Goal: Transaction & Acquisition: Purchase product/service

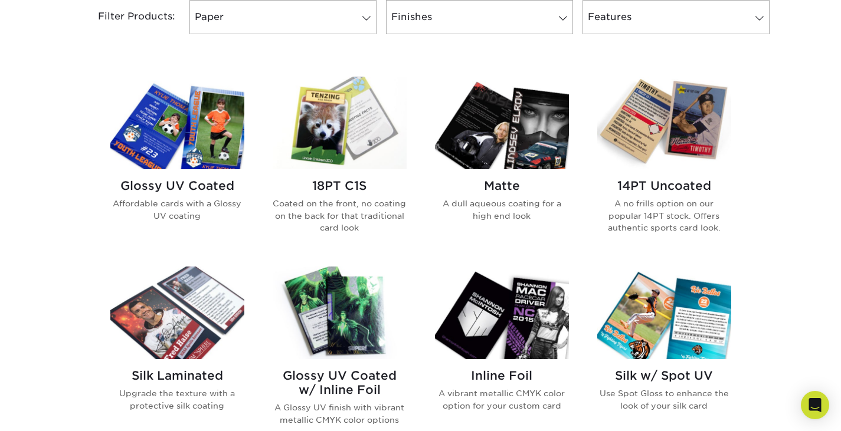
scroll to position [515, 0]
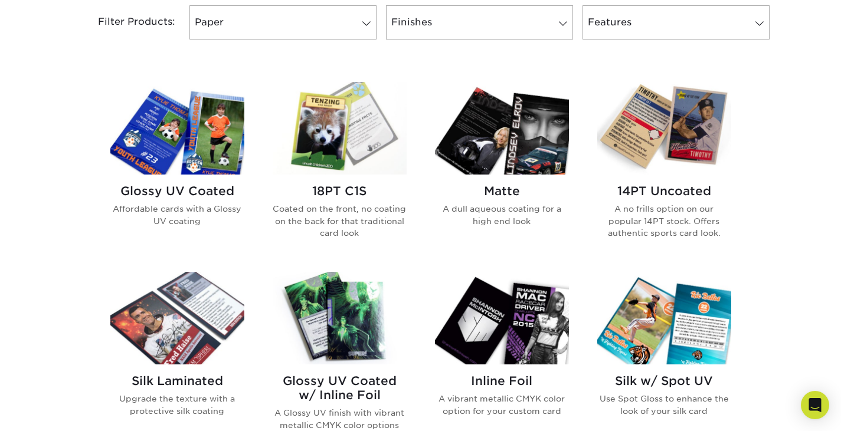
click at [336, 145] on img at bounding box center [340, 128] width 134 height 93
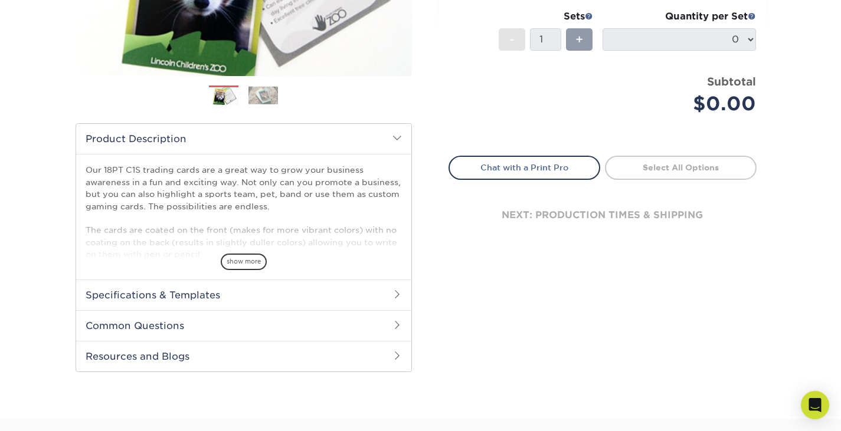
scroll to position [274, 0]
click at [233, 293] on h2 "Specifications & Templates" at bounding box center [243, 294] width 335 height 31
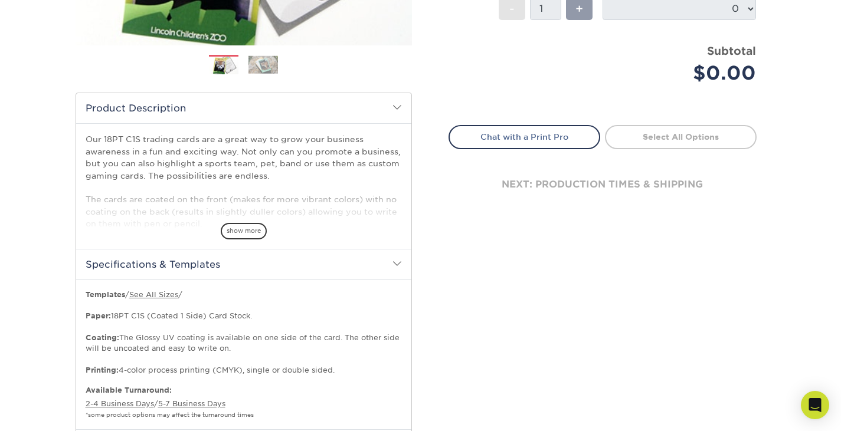
scroll to position [305, 0]
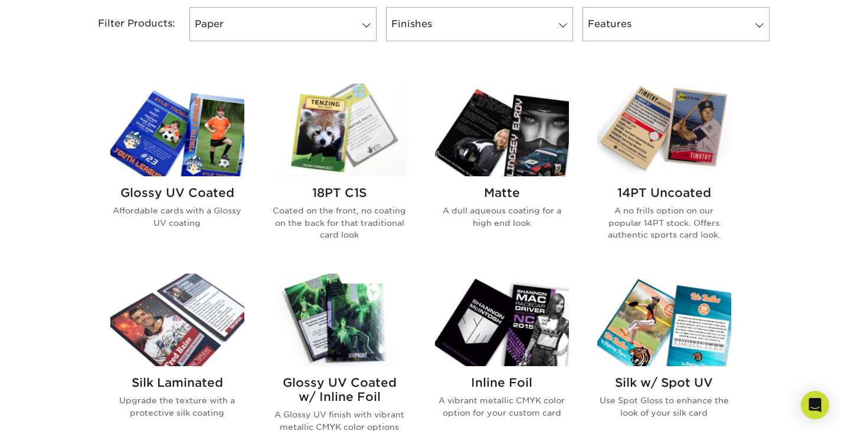
scroll to position [514, 0]
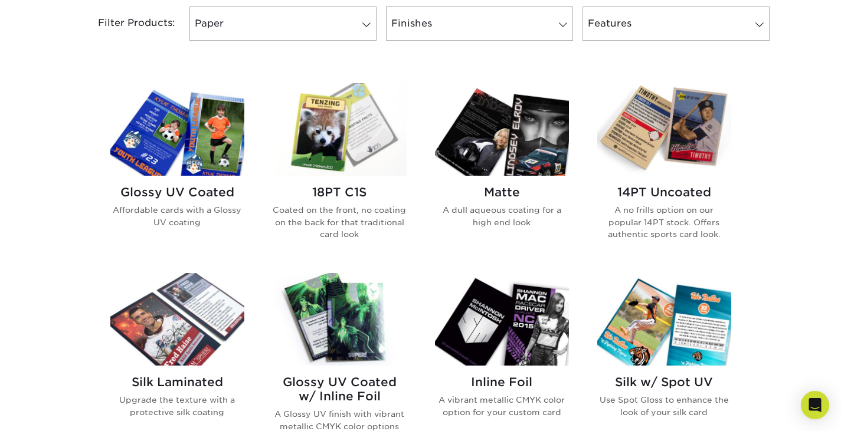
click at [195, 146] on img at bounding box center [177, 129] width 134 height 93
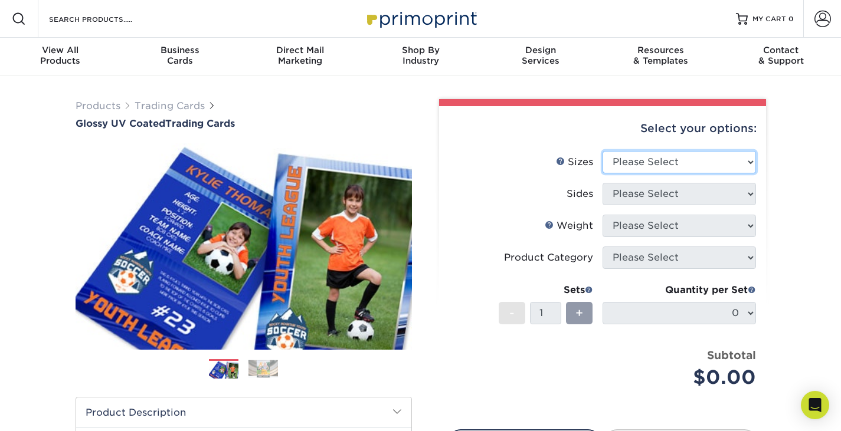
click at [643, 163] on select "Please Select 2.5" x 3.5"" at bounding box center [679, 162] width 153 height 22
click at [698, 162] on select "Please Select 2.5" x 3.5"" at bounding box center [679, 162] width 153 height 22
click at [708, 157] on select "Please Select 2.5" x 3.5"" at bounding box center [679, 162] width 153 height 22
select select "2.50x3.50"
click at [603, 151] on select "Please Select 2.5" x 3.5"" at bounding box center [679, 162] width 153 height 22
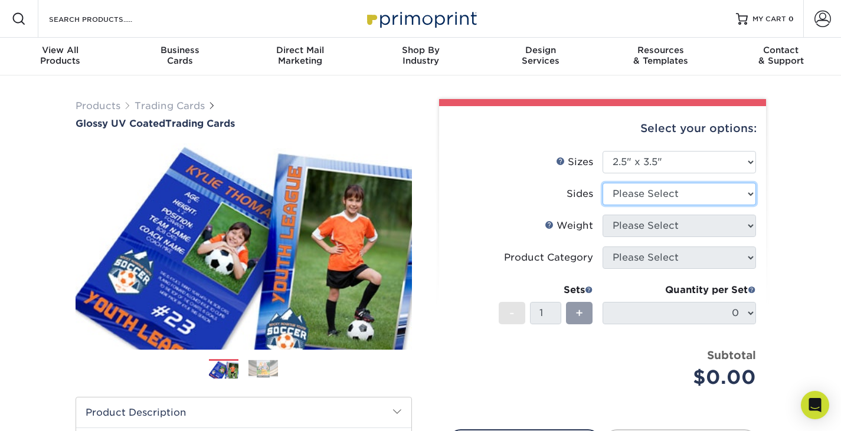
click at [656, 197] on select "Please Select Print Both Sides Print Front Only" at bounding box center [679, 194] width 153 height 22
select select "13abbda7-1d64-4f25-8bb2-c179b224825d"
click at [603, 183] on select "Please Select Print Both Sides Print Front Only" at bounding box center [679, 194] width 153 height 22
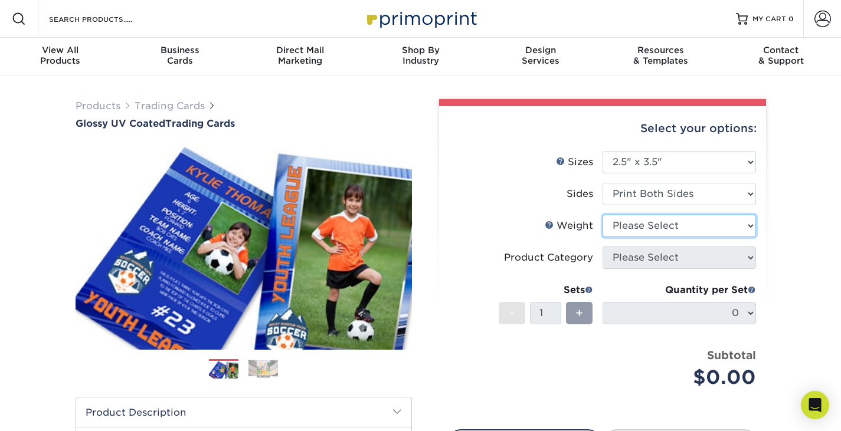
click at [655, 224] on select "Please Select 16PT 14PT 18PT C1S" at bounding box center [679, 226] width 153 height 22
click at [663, 223] on select "Please Select 16PT 14PT 18PT C1S" at bounding box center [679, 226] width 153 height 22
click at [548, 224] on link "Weight Help" at bounding box center [549, 224] width 9 height 9
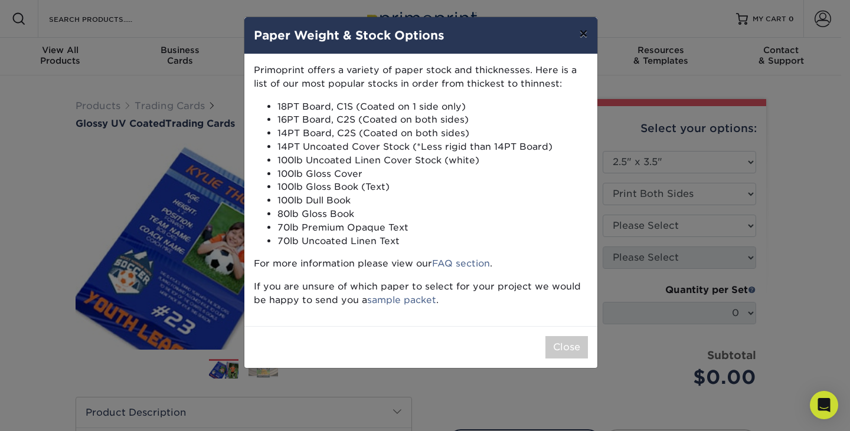
click at [584, 29] on button "×" at bounding box center [583, 33] width 27 height 33
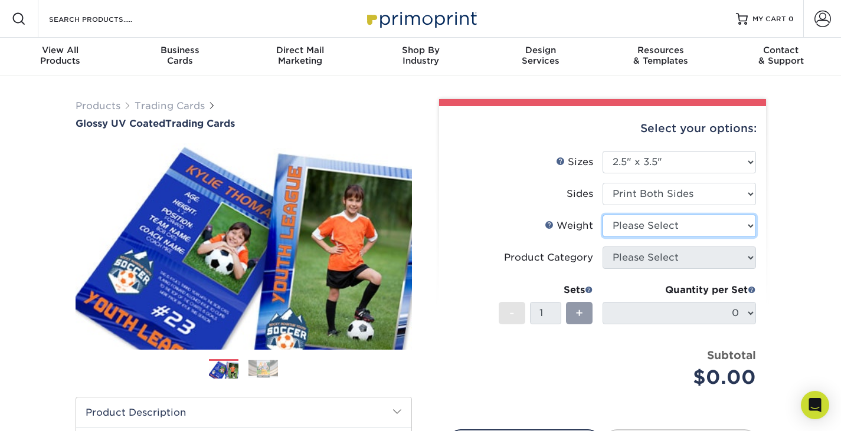
click at [651, 230] on select "Please Select 16PT 14PT 18PT C1S" at bounding box center [679, 226] width 153 height 22
click at [603, 215] on select "Please Select 16PT 14PT 18PT C1S" at bounding box center [679, 226] width 153 height 22
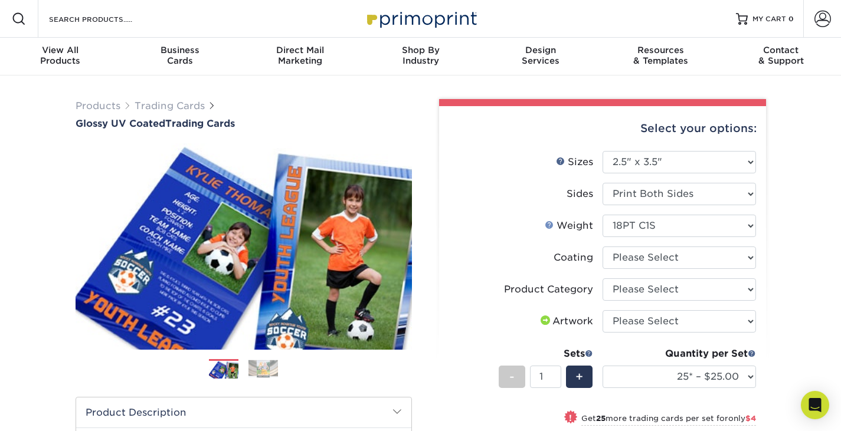
click at [550, 225] on link "Weight Help" at bounding box center [549, 224] width 9 height 9
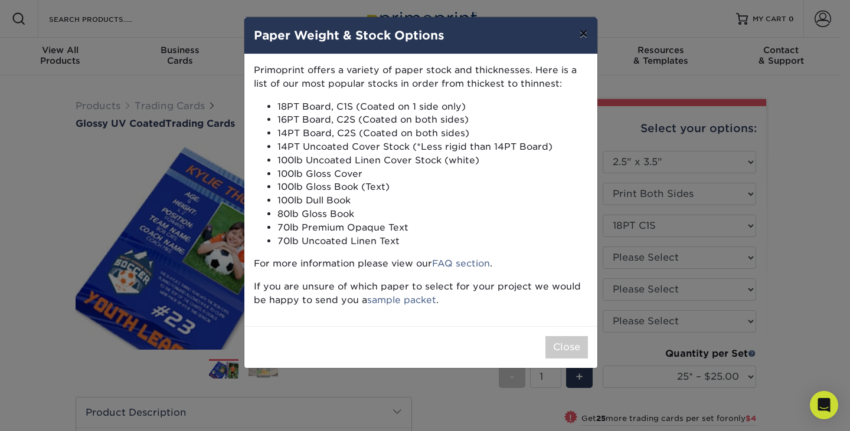
click at [585, 38] on button "×" at bounding box center [583, 33] width 27 height 33
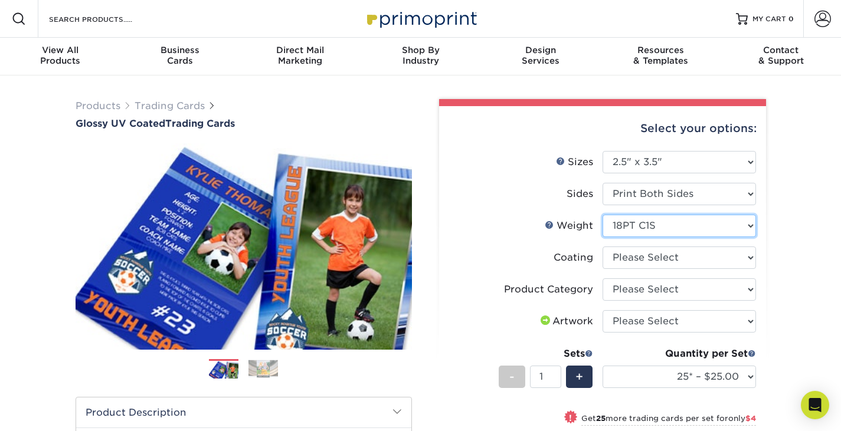
click at [682, 228] on select "Please Select 16PT 14PT 18PT C1S" at bounding box center [679, 226] width 153 height 22
select select "14PT"
click at [603, 215] on select "Please Select 16PT 14PT 18PT C1S" at bounding box center [679, 226] width 153 height 22
select select
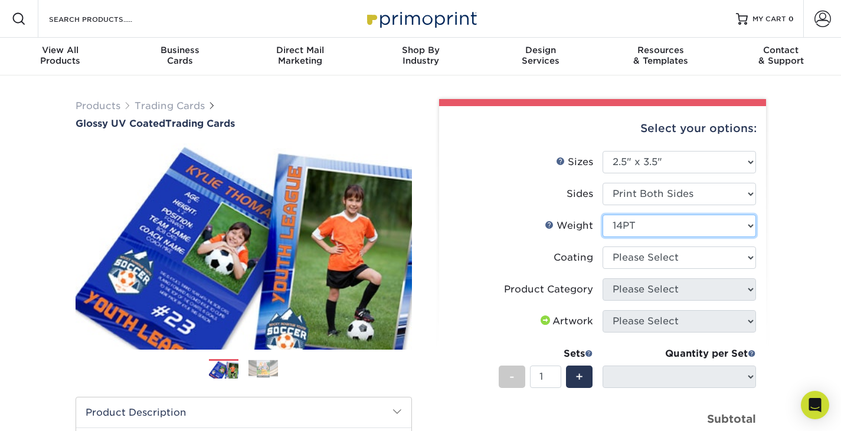
click at [668, 223] on select "Please Select 16PT 14PT 18PT C1S" at bounding box center [679, 226] width 153 height 22
click at [603, 215] on select "Please Select 16PT 14PT 18PT C1S" at bounding box center [679, 226] width 153 height 22
click at [662, 259] on select at bounding box center [679, 258] width 153 height 22
select select "ae367451-b2b8-45df-a344-0f05b6a12993"
click at [603, 247] on select at bounding box center [679, 258] width 153 height 22
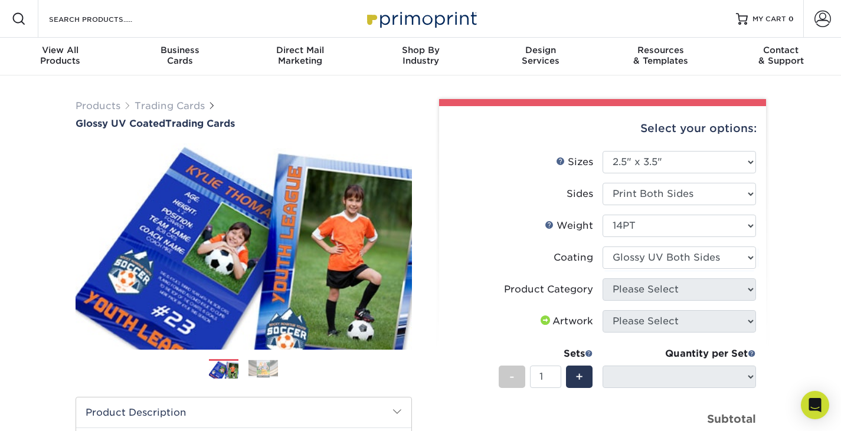
select select "-1"
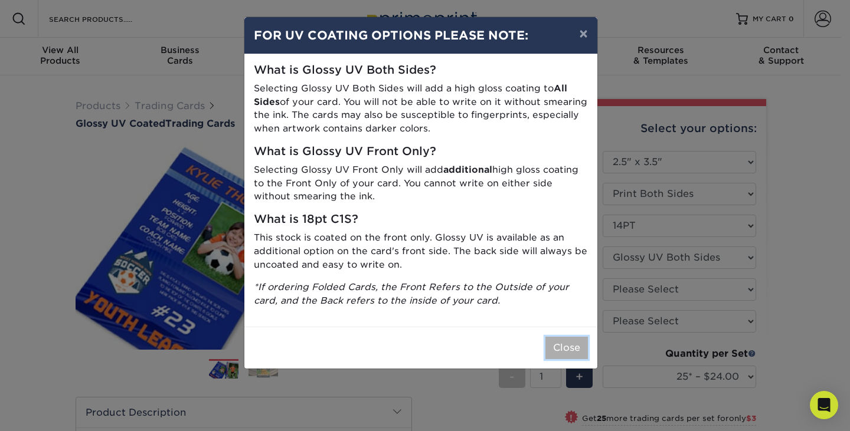
click at [563, 353] on button "Close" at bounding box center [566, 348] width 42 height 22
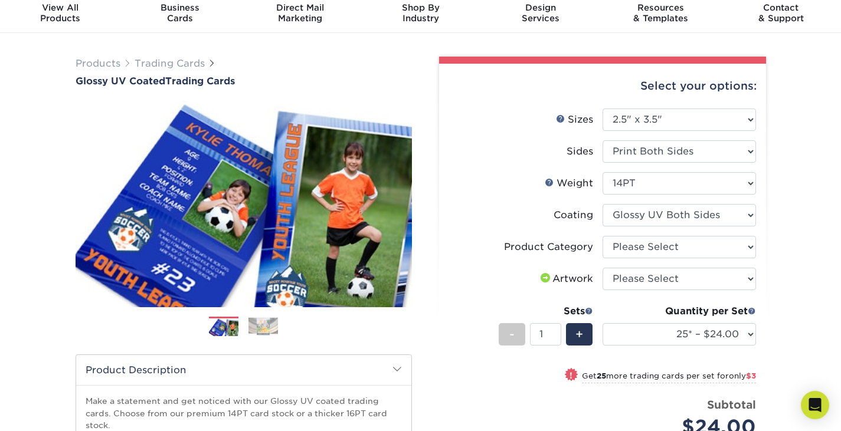
scroll to position [43, 0]
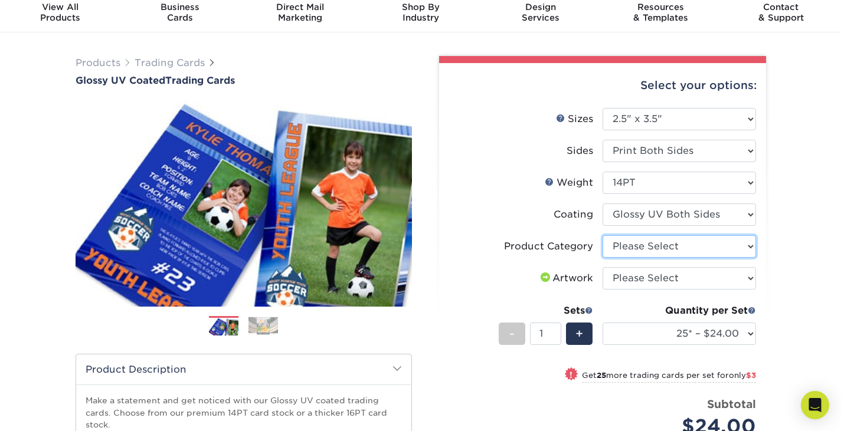
click at [661, 236] on select "Please Select Trading Cards" at bounding box center [679, 247] width 153 height 22
select select "c2f9bce9-36c2-409d-b101-c29d9d031e18"
click at [603, 236] on select "Please Select Trading Cards" at bounding box center [679, 247] width 153 height 22
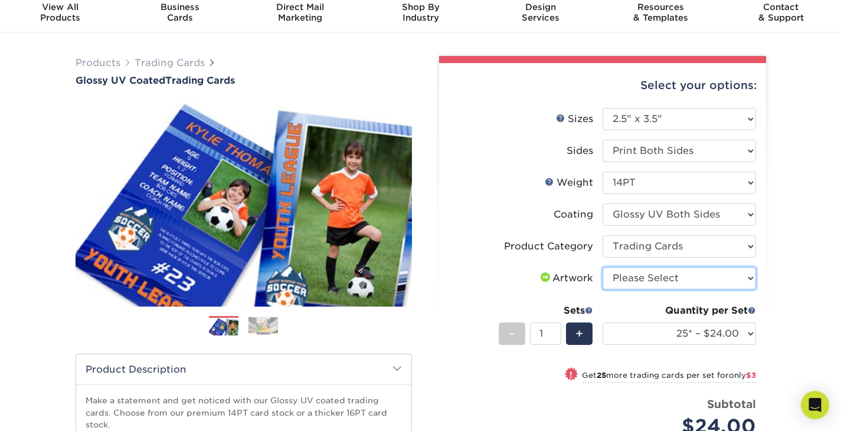
click at [644, 279] on select "Please Select I will upload files I need a design - $100" at bounding box center [679, 278] width 153 height 22
select select "upload"
click at [603, 267] on select "Please Select I will upload files I need a design - $100" at bounding box center [679, 278] width 153 height 22
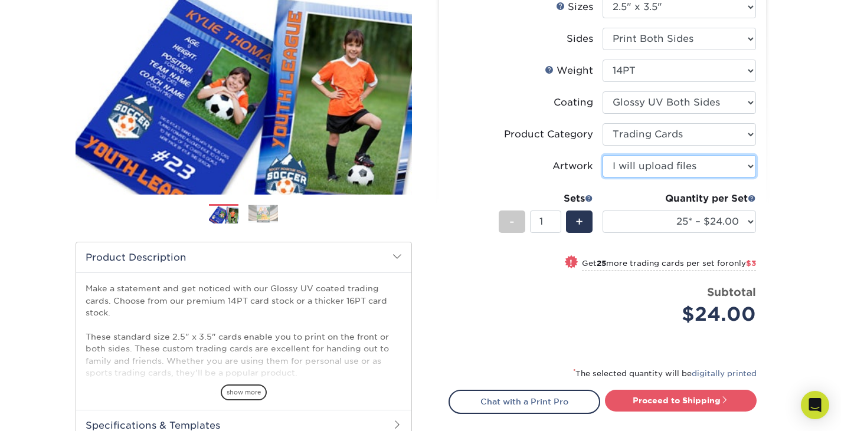
scroll to position [156, 0]
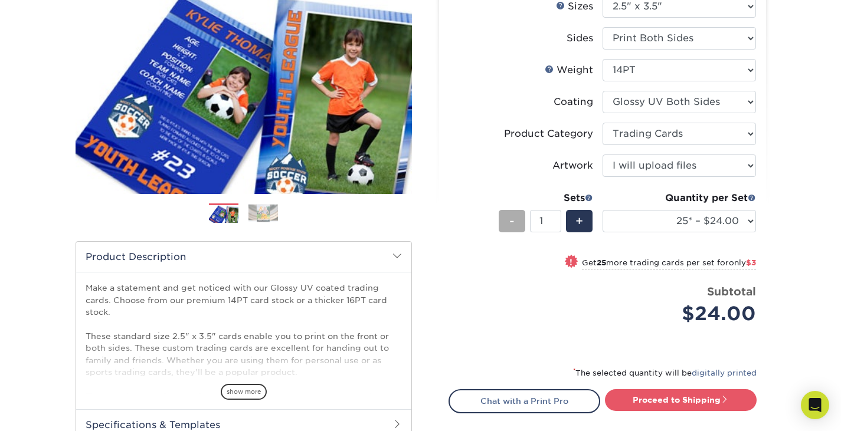
click at [500, 225] on div "-" at bounding box center [512, 221] width 27 height 22
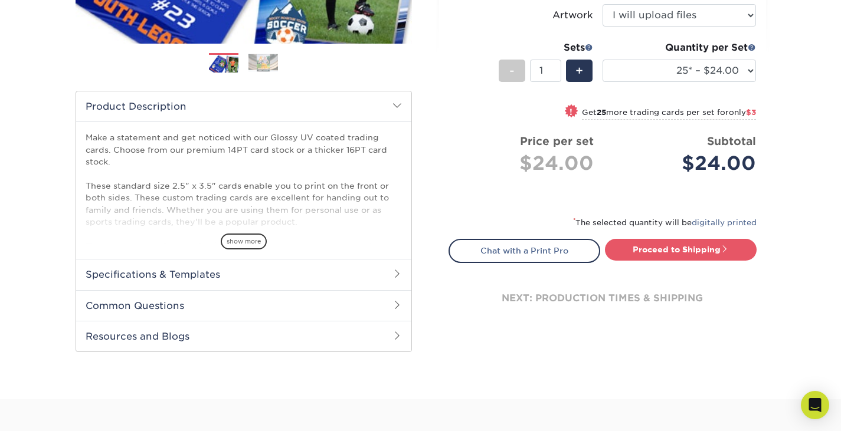
scroll to position [310, 0]
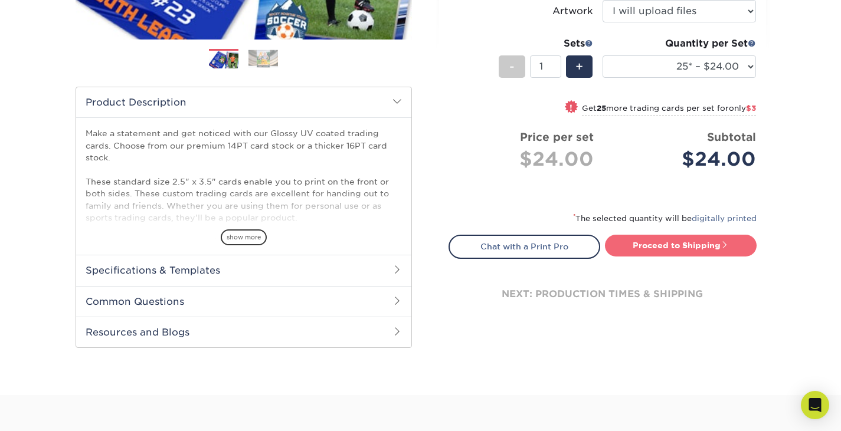
click at [658, 247] on link "Proceed to Shipping" at bounding box center [681, 245] width 152 height 21
type input "Set 1"
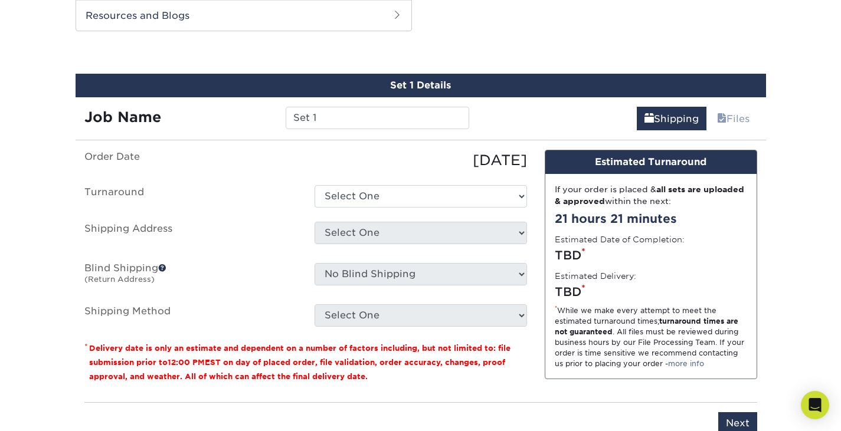
scroll to position [628, 0]
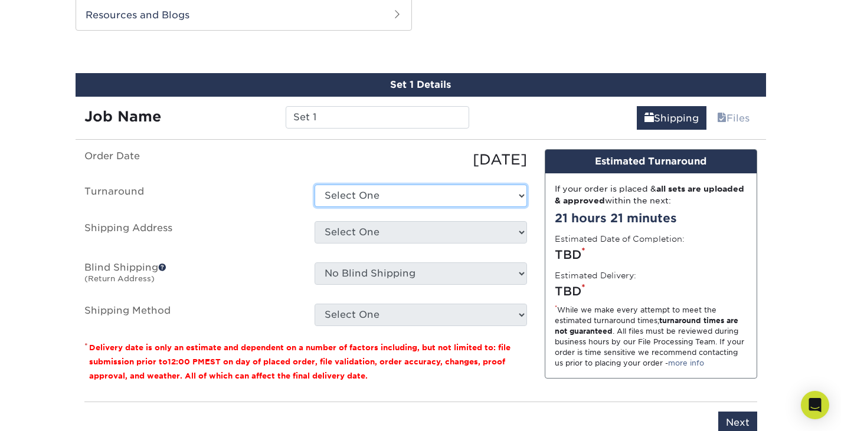
click at [434, 196] on select "Select One 2-4 Business Days 2 Day Next Business Day" at bounding box center [421, 196] width 212 height 22
select select "4450f8f2-26e4-4cc8-8b7e-409aa46f8d52"
click at [315, 185] on select "Select One 2-4 Business Days 2 Day Next Business Day" at bounding box center [421, 196] width 212 height 22
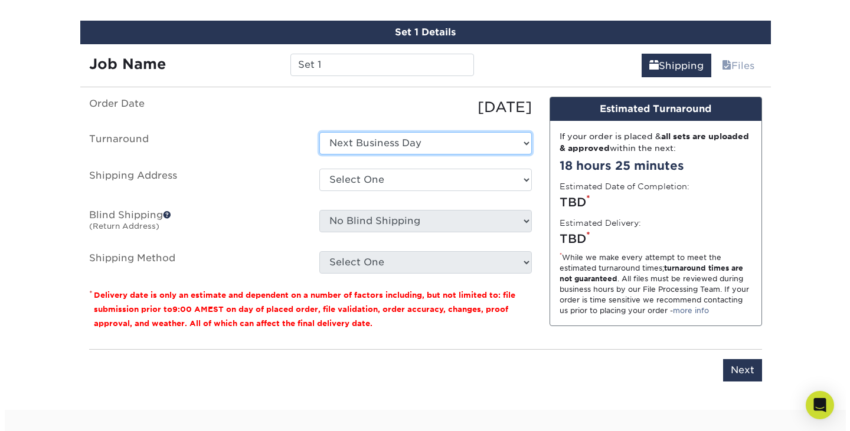
scroll to position [683, 0]
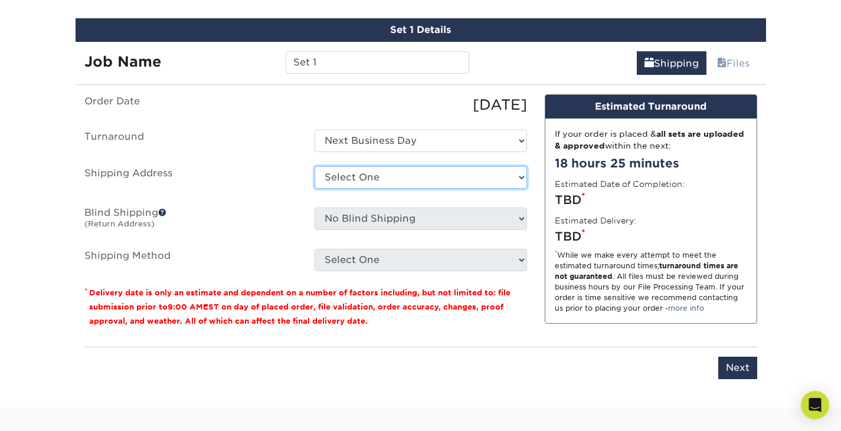
click at [360, 182] on select "Select One + Add New Address - Login" at bounding box center [421, 177] width 212 height 22
select select "newaddress"
click at [315, 166] on select "Select One + Add New Address - Login" at bounding box center [421, 177] width 212 height 22
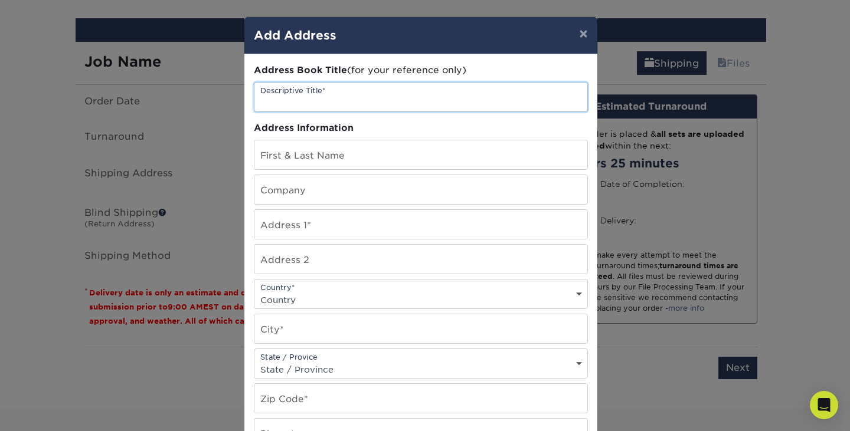
click at [345, 97] on input "text" at bounding box center [420, 97] width 333 height 29
type input "Trading Card"
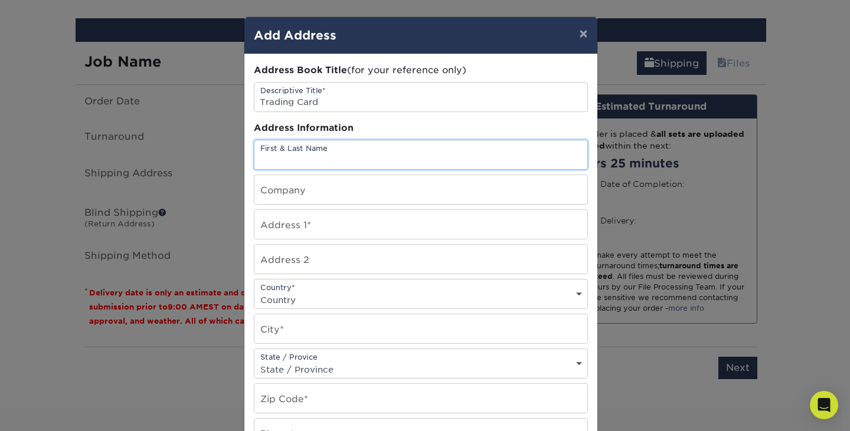
click at [308, 159] on input "text" at bounding box center [420, 154] width 333 height 29
type input "Hanna Tian"
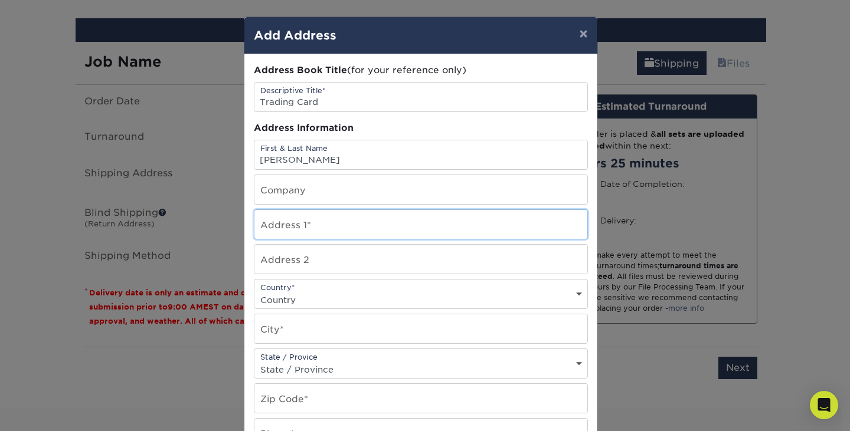
type input "209 E 14th St."
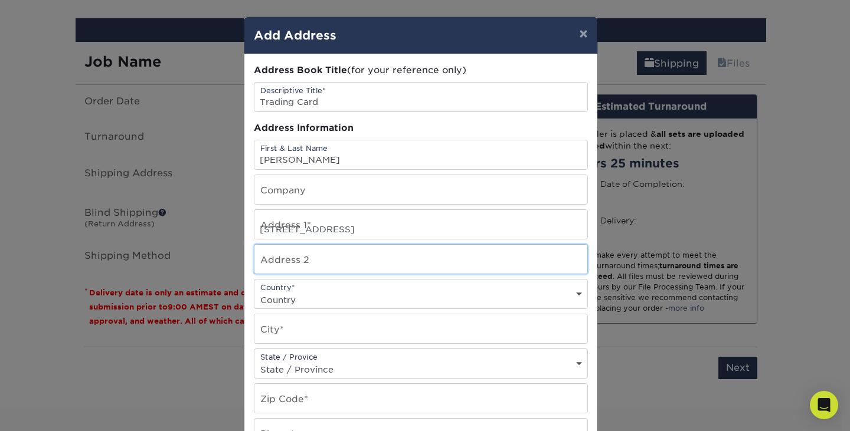
type input "Apt. 307"
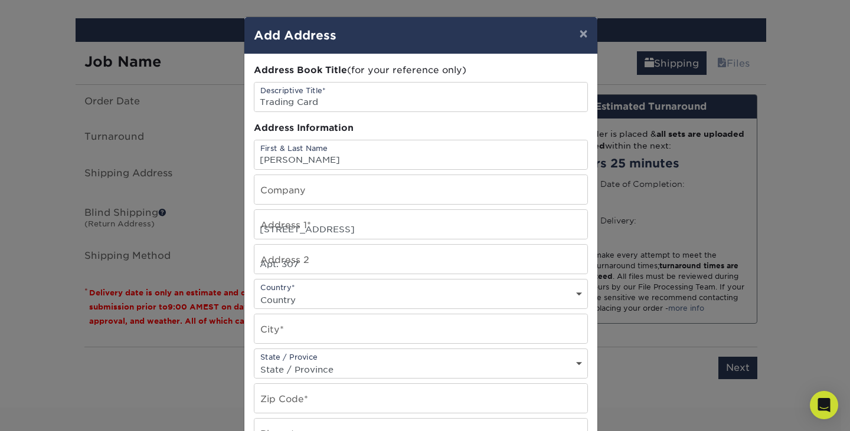
select select "US"
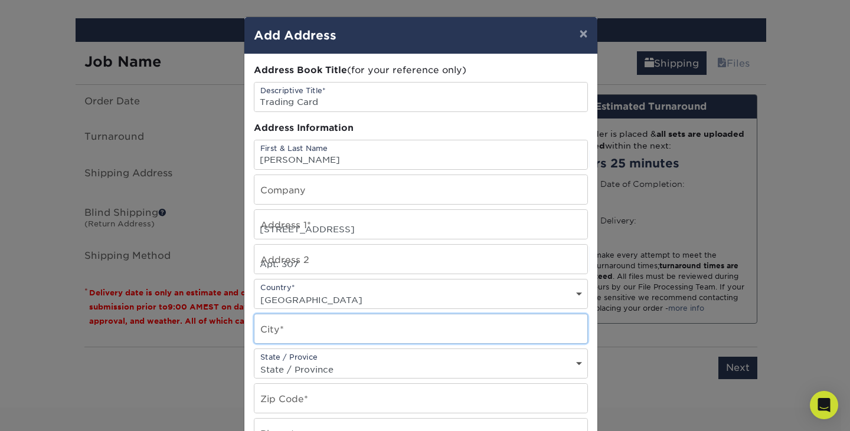
type input "New York"
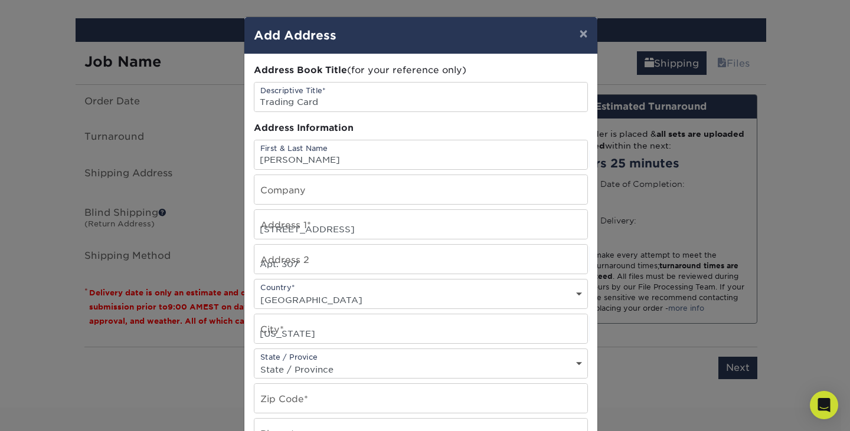
select select "NY"
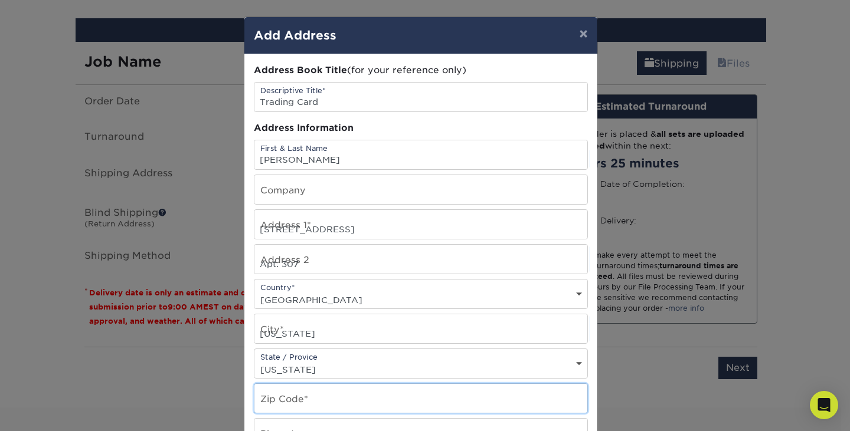
type input "10003"
type input "4844315727"
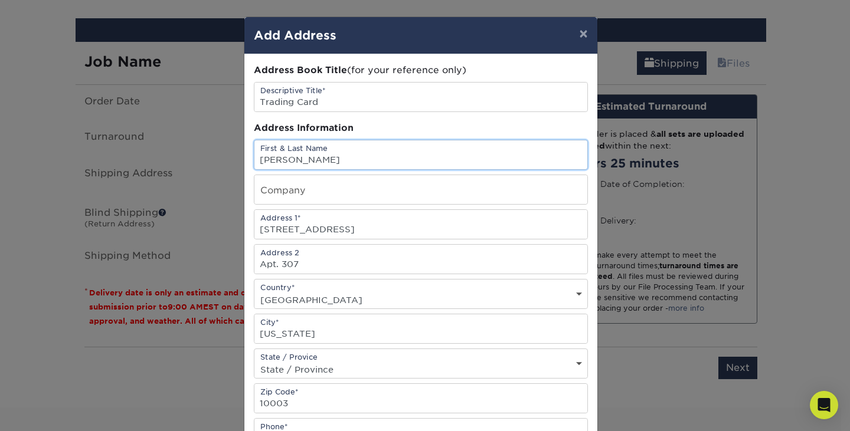
scroll to position [210, 0]
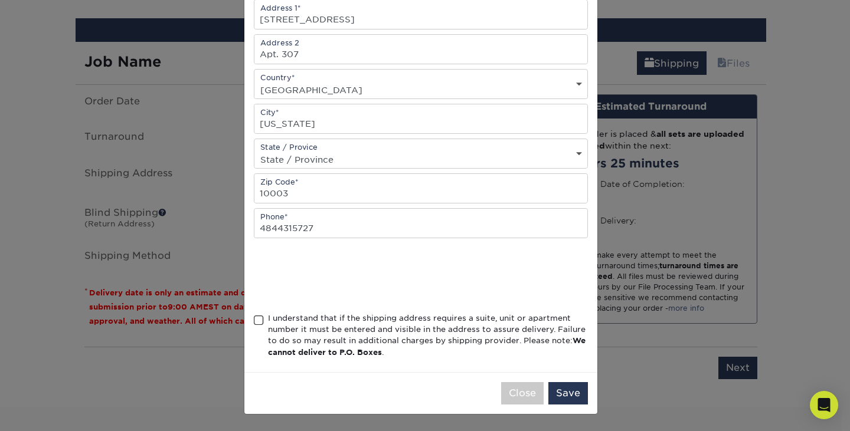
click at [270, 336] on div "I understand that if the shipping address requires a suite, unit or apartment n…" at bounding box center [428, 336] width 320 height 46
click at [0, 0] on input "I understand that if the shipping address requires a suite, unit or apartment n…" at bounding box center [0, 0] width 0 height 0
click at [563, 393] on button "Save" at bounding box center [568, 393] width 40 height 22
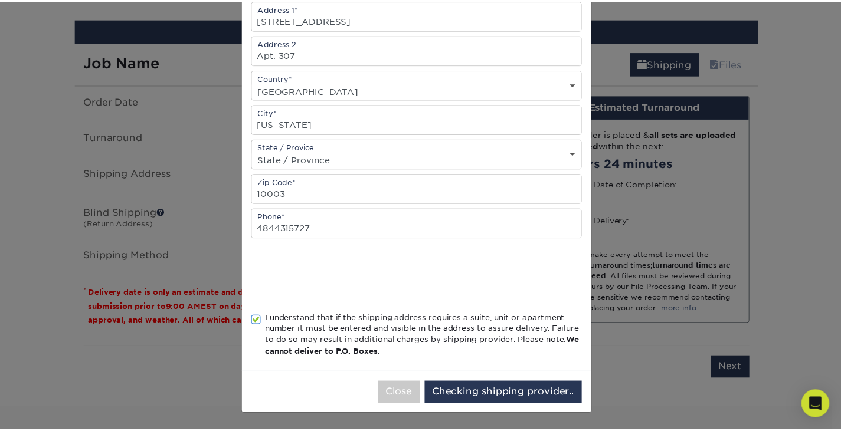
scroll to position [0, 0]
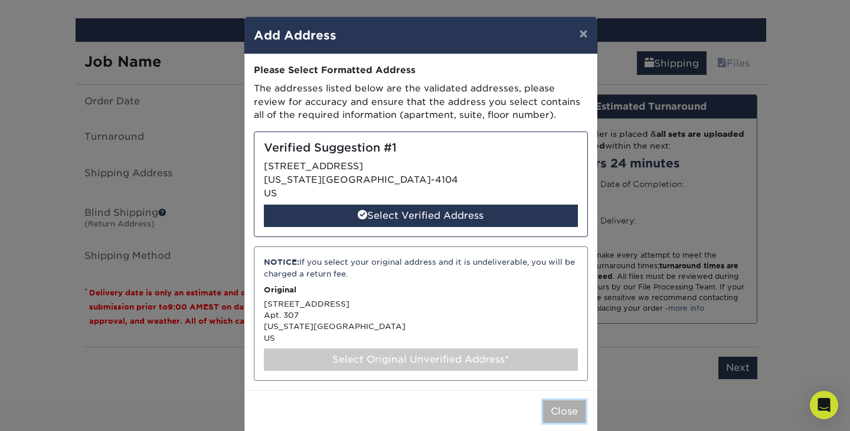
click at [561, 416] on button "Close" at bounding box center [564, 412] width 42 height 22
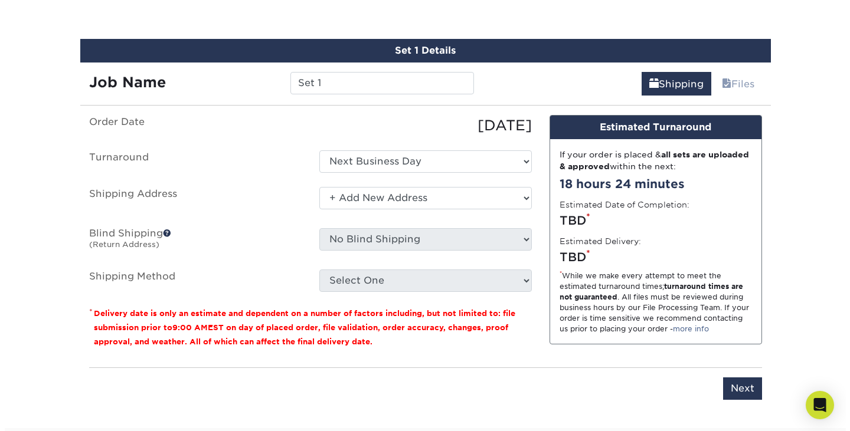
scroll to position [662, 0]
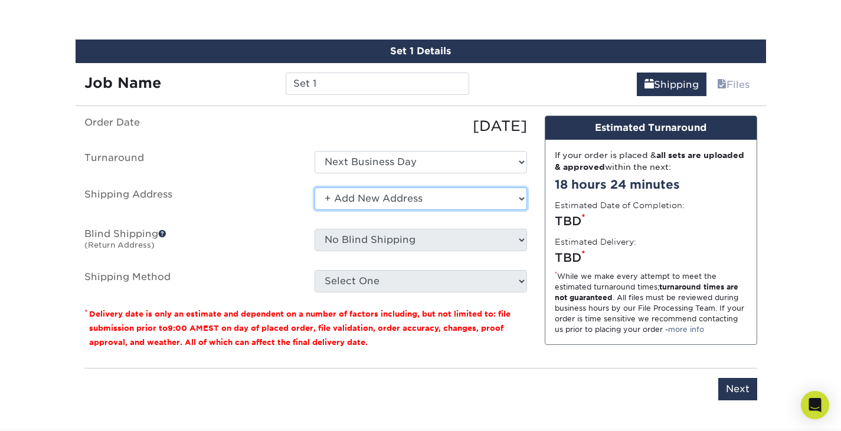
click at [430, 201] on select "Select One + Add New Address - Login" at bounding box center [421, 199] width 212 height 22
click at [315, 188] on select "Select One + Add New Address - Login" at bounding box center [421, 199] width 212 height 22
click at [355, 202] on select "Select One + Add New Address - Login" at bounding box center [421, 199] width 212 height 22
click at [315, 188] on select "Select One + Add New Address - Login" at bounding box center [421, 199] width 212 height 22
click at [325, 196] on select "Select One + Add New Address - Login" at bounding box center [421, 199] width 212 height 22
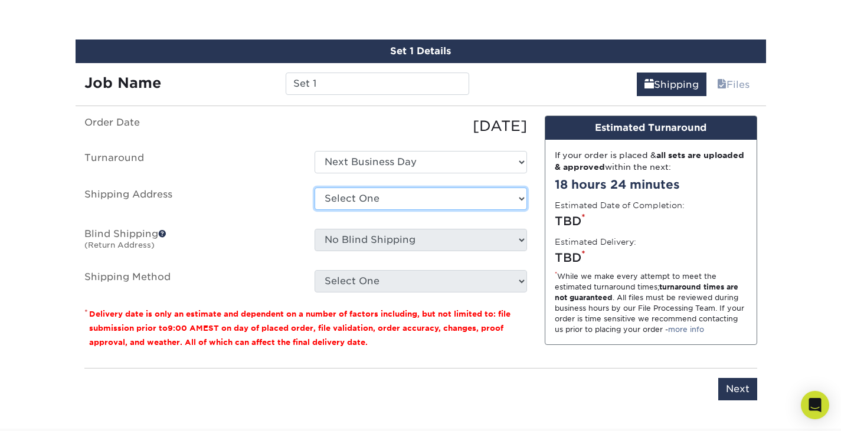
click at [315, 188] on select "Select One + Add New Address - Login" at bounding box center [421, 199] width 212 height 22
click at [348, 198] on select "Select One + Add New Address - Login" at bounding box center [421, 199] width 212 height 22
select select "newaddress"
click at [315, 188] on select "Select One + Add New Address - Login" at bounding box center [421, 199] width 212 height 22
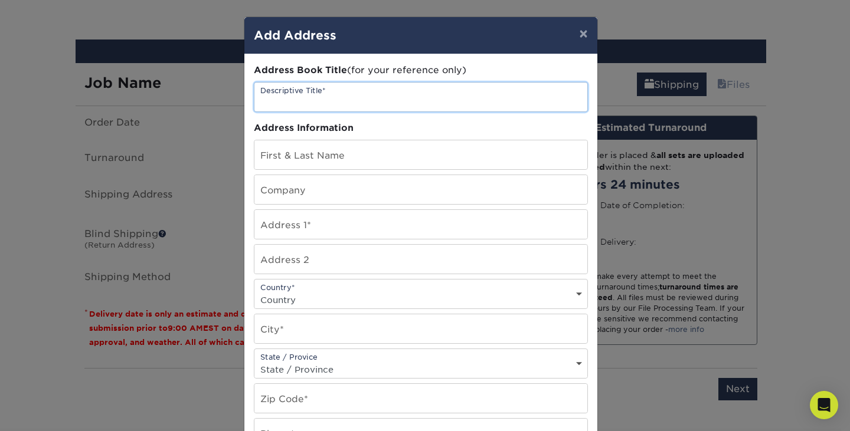
click at [370, 93] on input "text" at bounding box center [420, 97] width 333 height 29
type input "Trading Card"
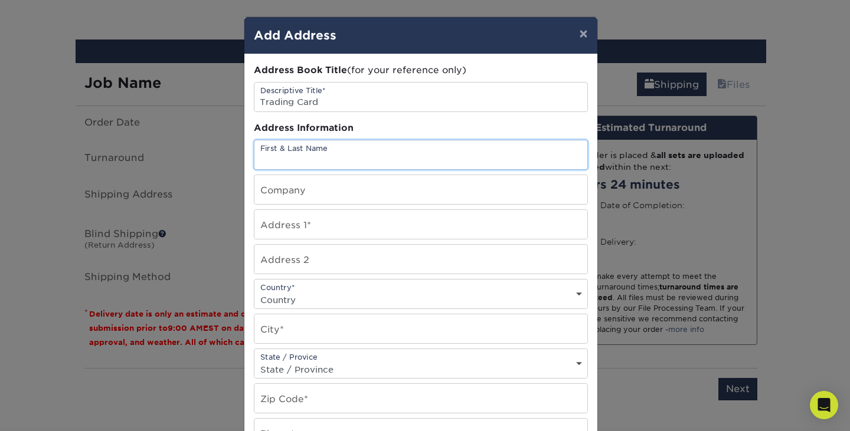
click at [331, 153] on input "text" at bounding box center [420, 154] width 333 height 29
type input "Hanna Tian"
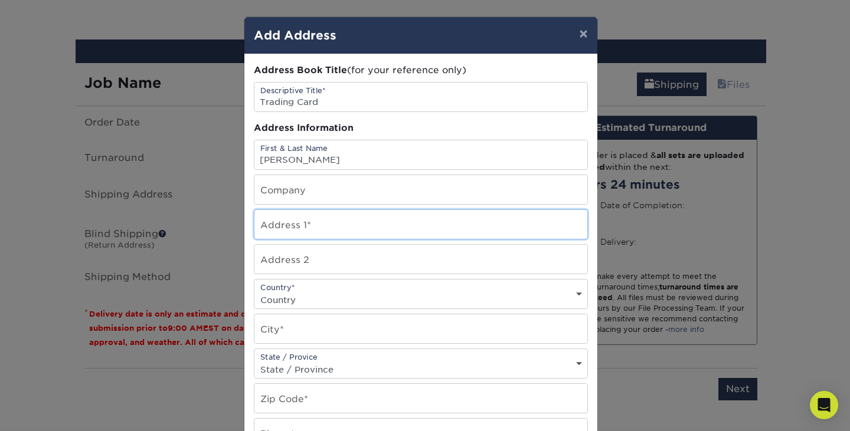
type input "209 E 14th St."
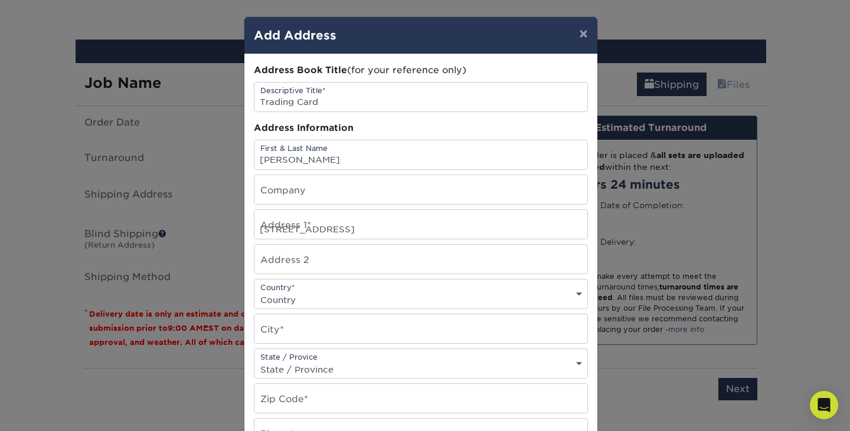
select select "US"
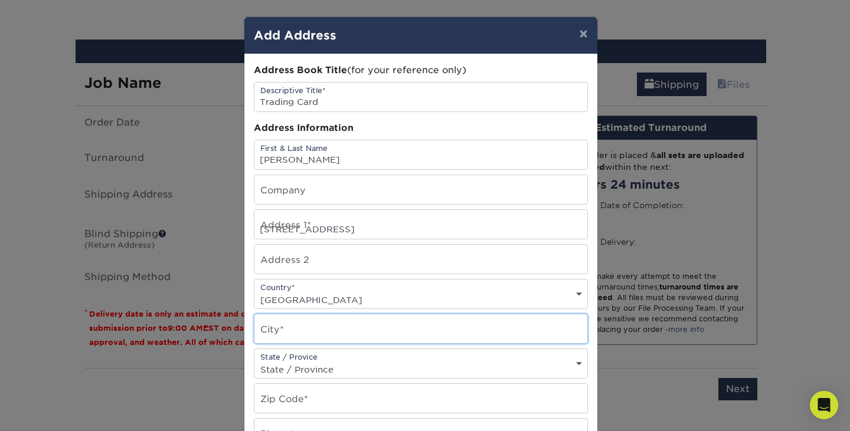
type input "New York"
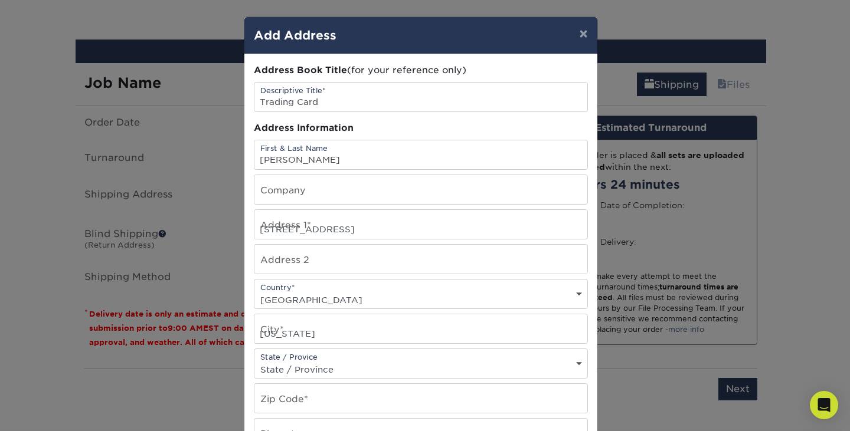
select select "NY"
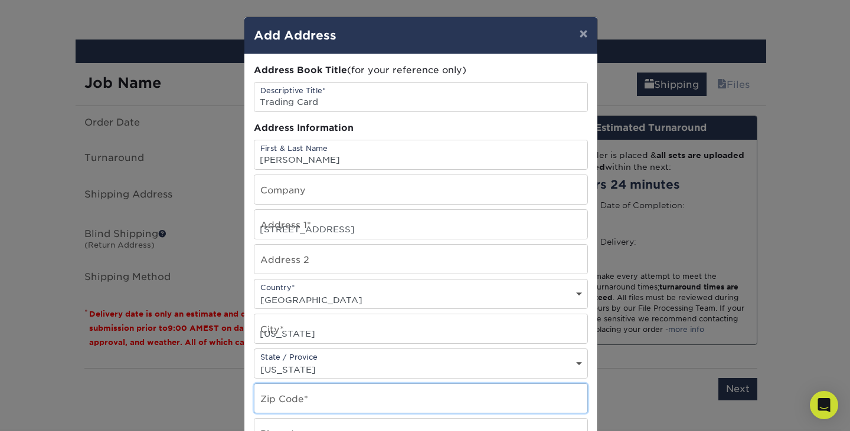
type input "19403"
type input "4844315727"
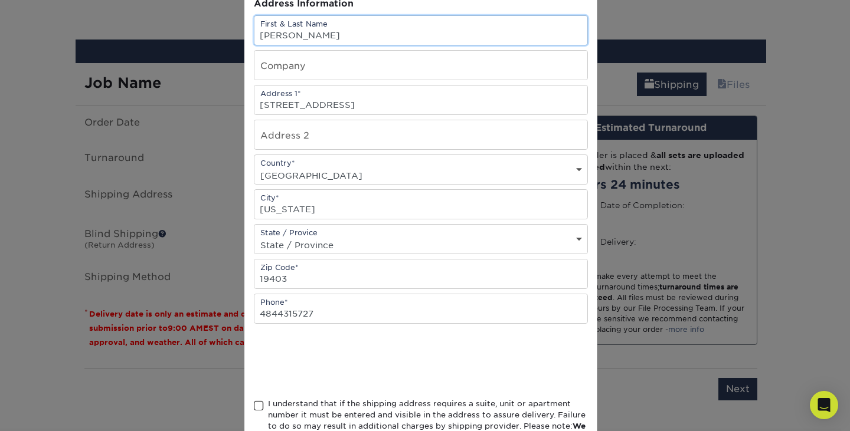
scroll to position [210, 0]
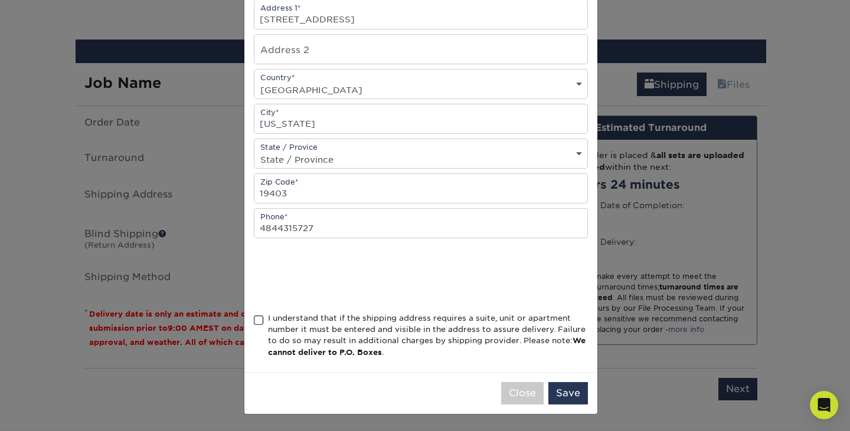
click at [276, 329] on div "I understand that if the shipping address requires a suite, unit or apartment n…" at bounding box center [428, 336] width 320 height 46
click at [0, 0] on input "I understand that if the shipping address requires a suite, unit or apartment n…" at bounding box center [0, 0] width 0 height 0
click at [414, 56] on input "text" at bounding box center [420, 49] width 333 height 29
type input "Apt. 307"
click at [561, 395] on button "Save" at bounding box center [568, 393] width 40 height 22
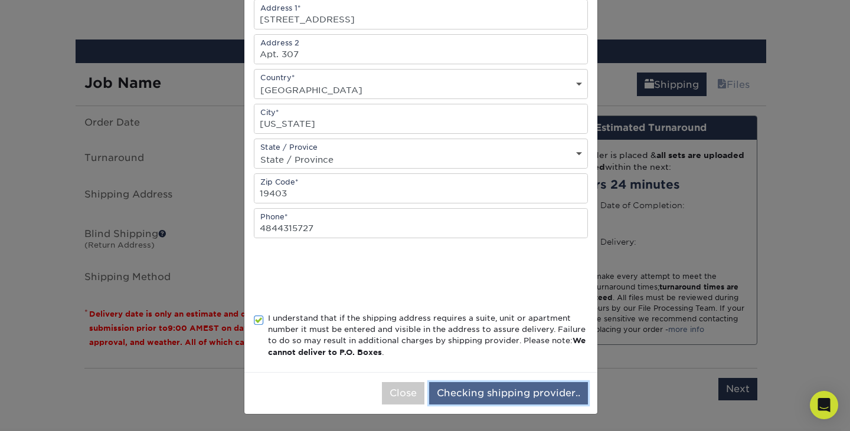
click at [567, 398] on button "Checking shipping provider.." at bounding box center [508, 393] width 159 height 22
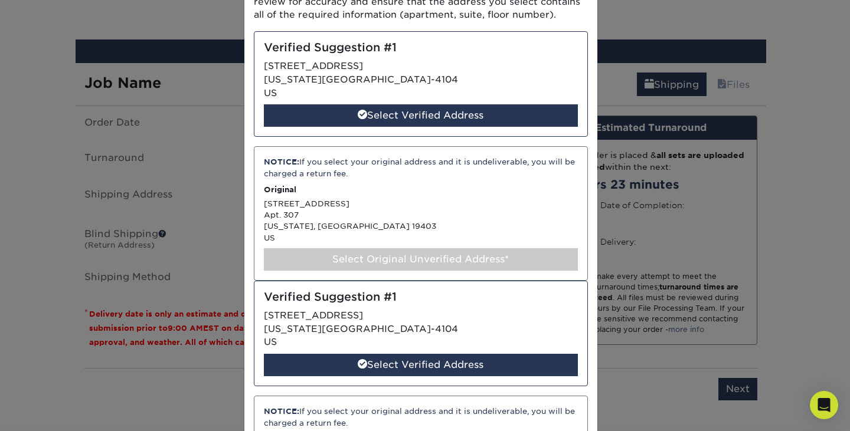
scroll to position [100, 0]
click at [397, 258] on div "Select Original Unverified Address*" at bounding box center [421, 260] width 314 height 22
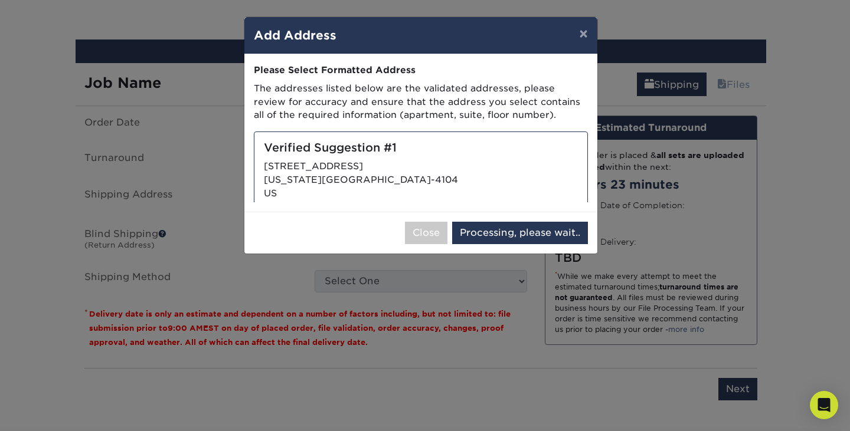
select select "285878"
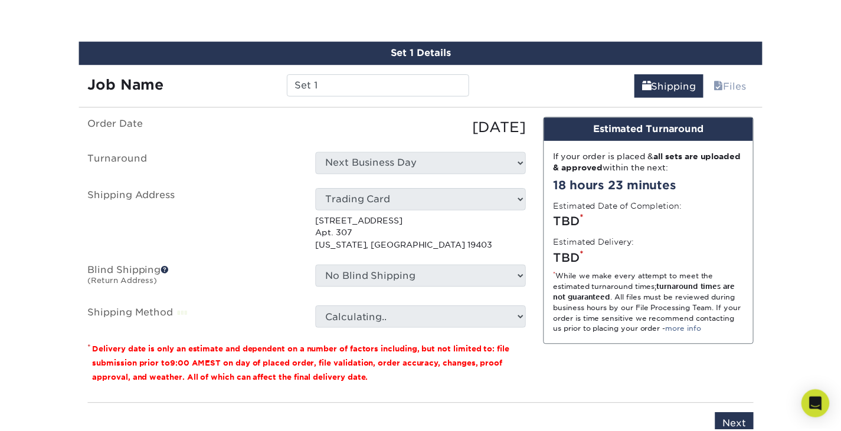
scroll to position [0, 0]
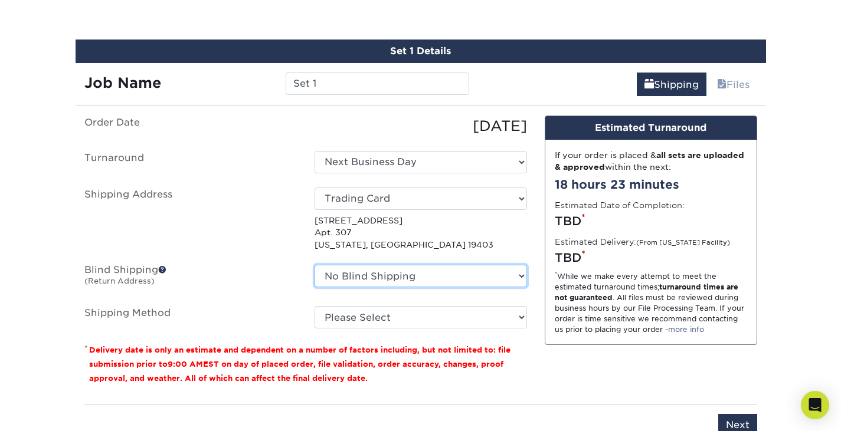
click at [411, 280] on select "No Blind Shipping + Add New Address" at bounding box center [421, 276] width 212 height 22
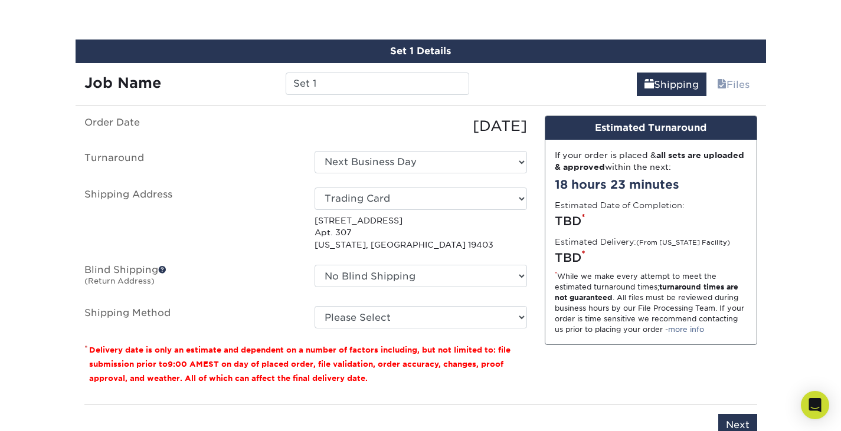
click at [165, 267] on span at bounding box center [162, 270] width 8 height 8
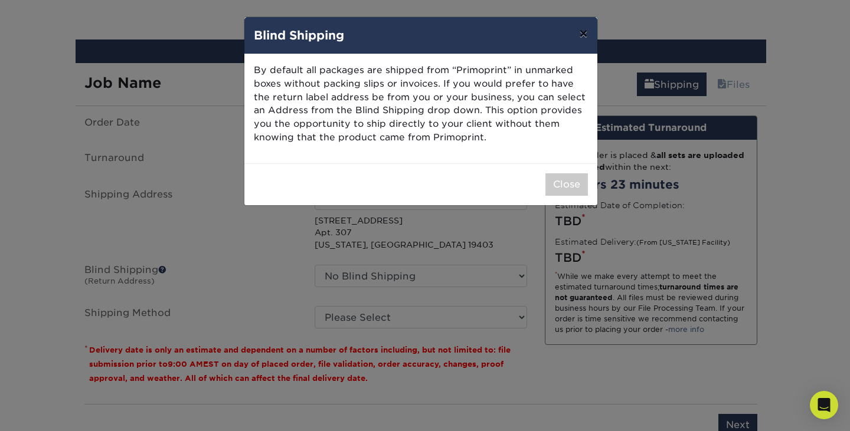
click at [584, 24] on button "×" at bounding box center [583, 33] width 27 height 33
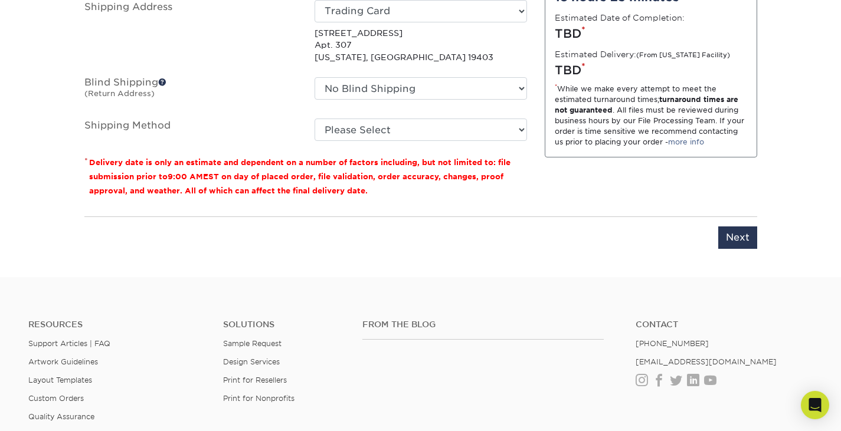
scroll to position [850, 0]
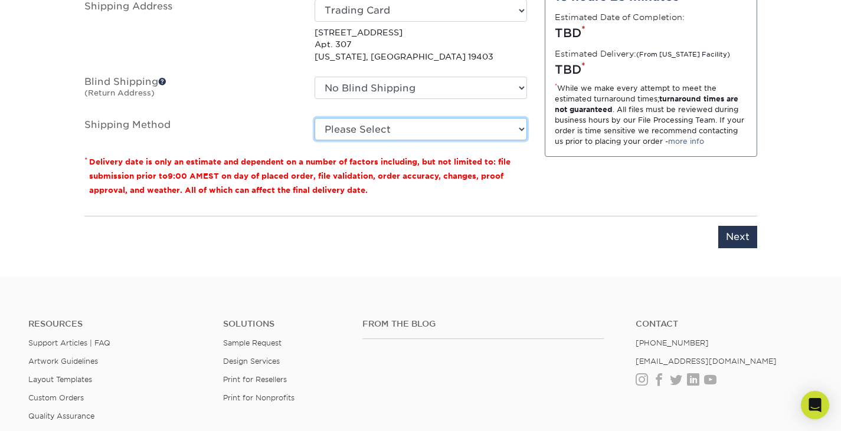
click at [429, 127] on select "Please Select" at bounding box center [421, 129] width 212 height 22
click at [374, 126] on select "Please Select" at bounding box center [421, 129] width 212 height 22
click at [315, 118] on select "Please Select" at bounding box center [421, 129] width 212 height 22
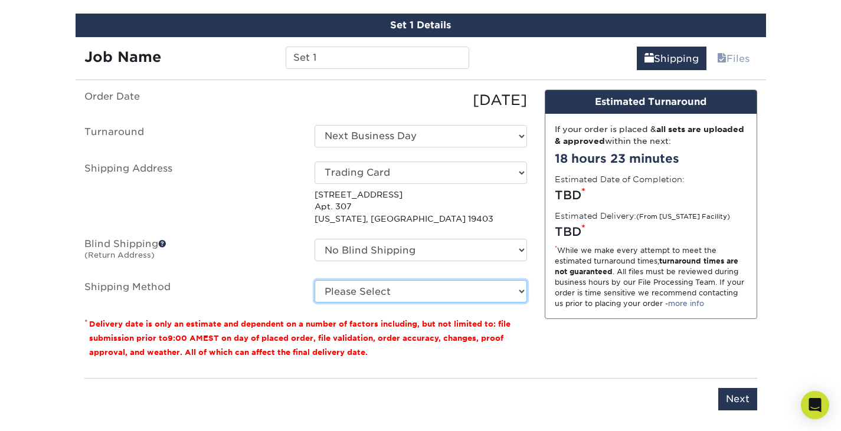
scroll to position [687, 0]
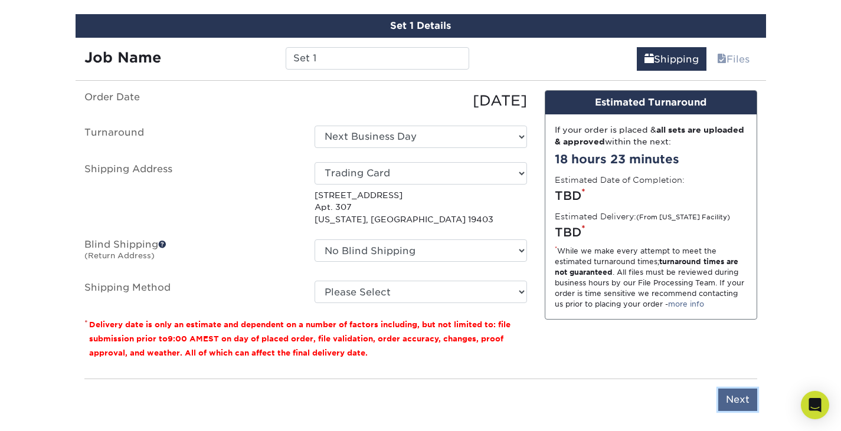
click at [741, 400] on input "Next" at bounding box center [737, 400] width 39 height 22
type input "Next"
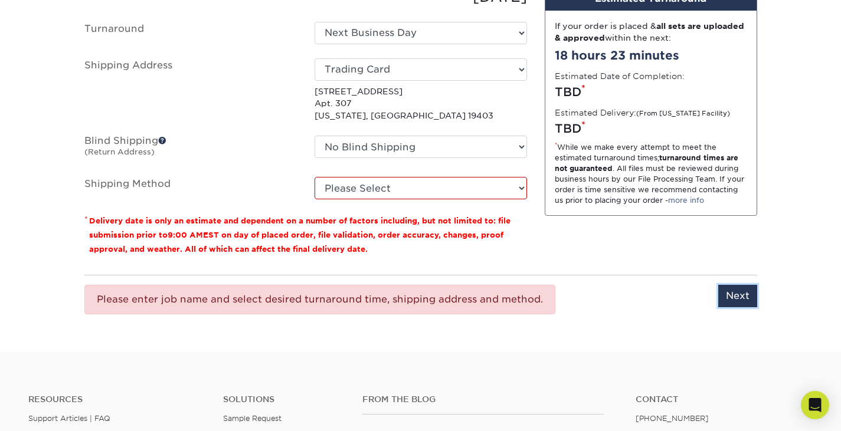
scroll to position [777, 0]
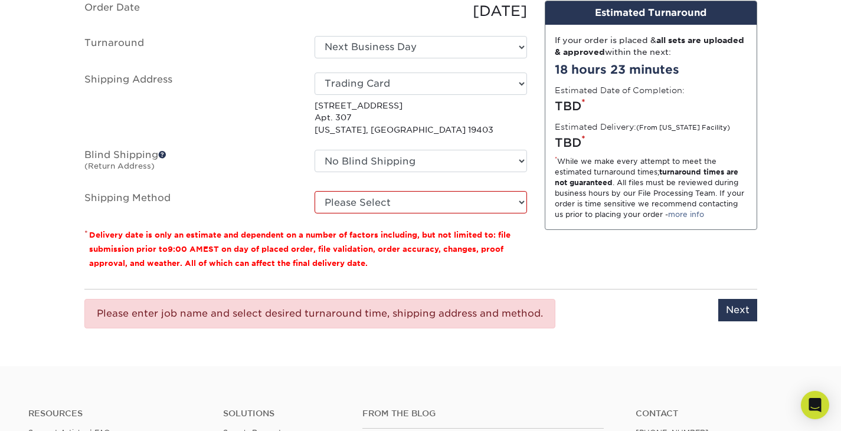
click at [506, 189] on ul "Order Date 09/10/2025 Turnaround Select One 2-4 Business Days 2 Day Next Busine…" at bounding box center [305, 107] width 443 height 213
click at [499, 200] on select "Please Select" at bounding box center [421, 202] width 212 height 22
click at [512, 139] on ul "Order Date 09/10/2025 Turnaround Select One 2-4 Business Days 2 Day Next Busine…" at bounding box center [305, 107] width 443 height 213
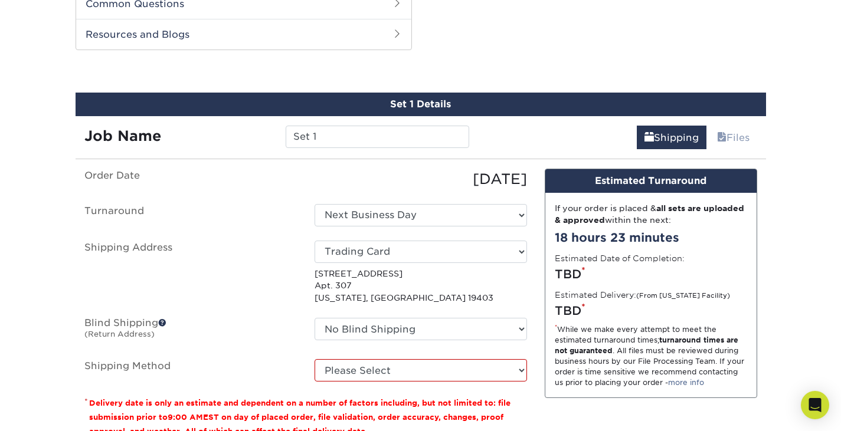
scroll to position [610, 0]
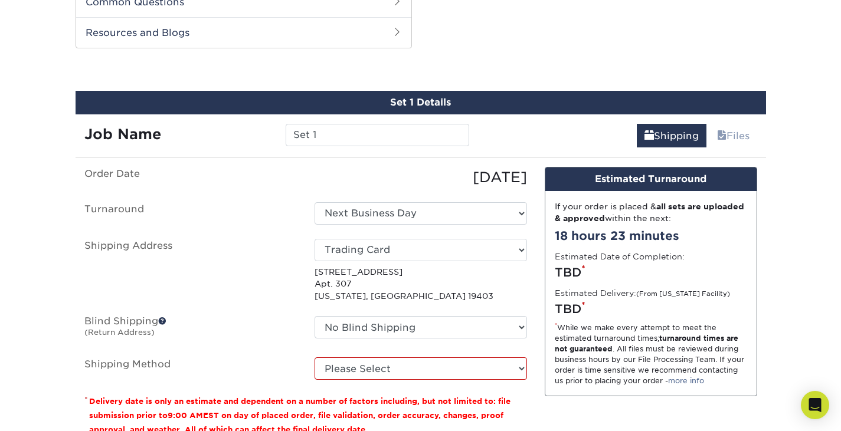
drag, startPoint x: 422, startPoint y: 121, endPoint x: 414, endPoint y: 133, distance: 14.4
click at [414, 133] on div "Job Name Set 1" at bounding box center [277, 131] width 403 height 33
click at [414, 133] on input "Set 1" at bounding box center [378, 135] width 184 height 22
type input "S"
type input "yep"
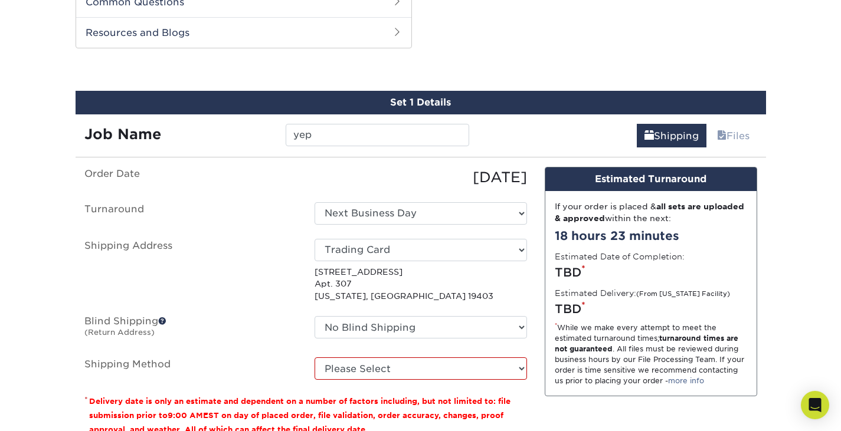
click at [549, 143] on div "Shipping Files" at bounding box center [622, 131] width 288 height 33
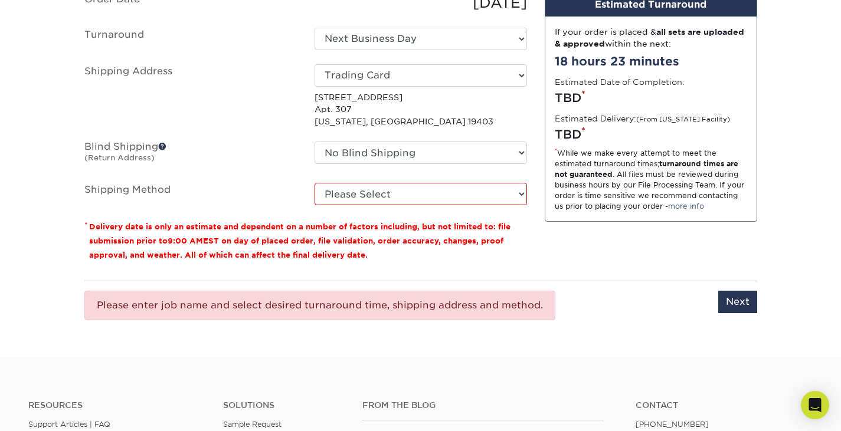
scroll to position [786, 0]
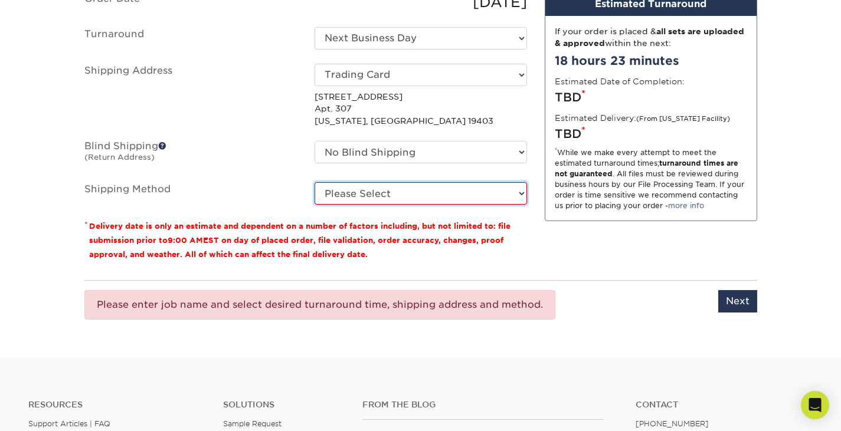
click at [470, 198] on select "Please Select" at bounding box center [421, 193] width 212 height 22
click at [315, 182] on select "Please Select" at bounding box center [421, 193] width 212 height 22
click at [379, 203] on select "Please Select" at bounding box center [421, 193] width 212 height 22
click at [346, 190] on select "Please Select" at bounding box center [421, 193] width 212 height 22
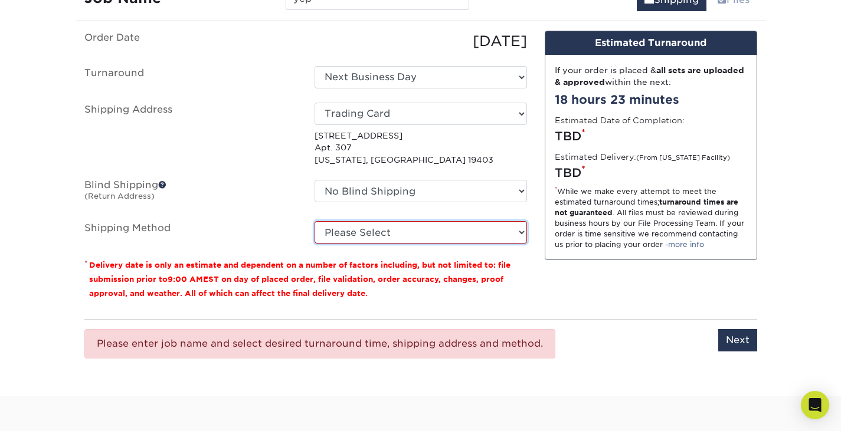
scroll to position [747, 0]
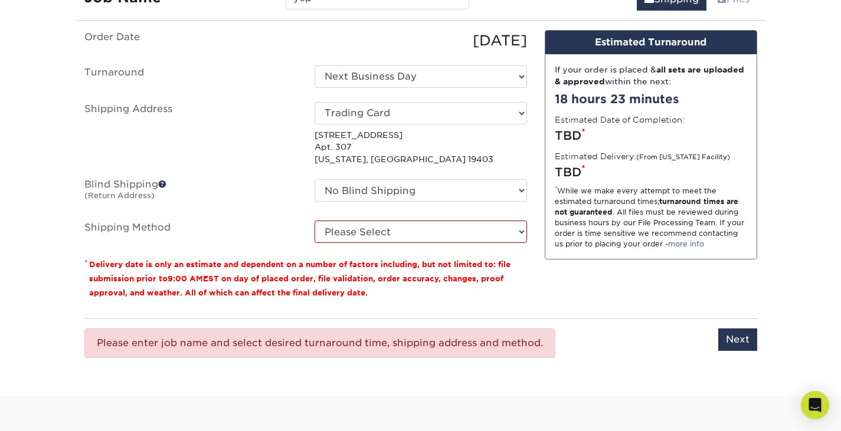
click at [549, 277] on div "Design Estimated Turnaround If your order is placed & all sets are uploaded & a…" at bounding box center [651, 169] width 230 height 279
click at [391, 108] on select "Select One Trading Card + Add New Address - Login" at bounding box center [421, 113] width 212 height 22
click at [315, 102] on select "Select One Trading Card + Add New Address - Login" at bounding box center [421, 113] width 212 height 22
click at [735, 333] on input "Next" at bounding box center [737, 340] width 39 height 22
type input "Next"
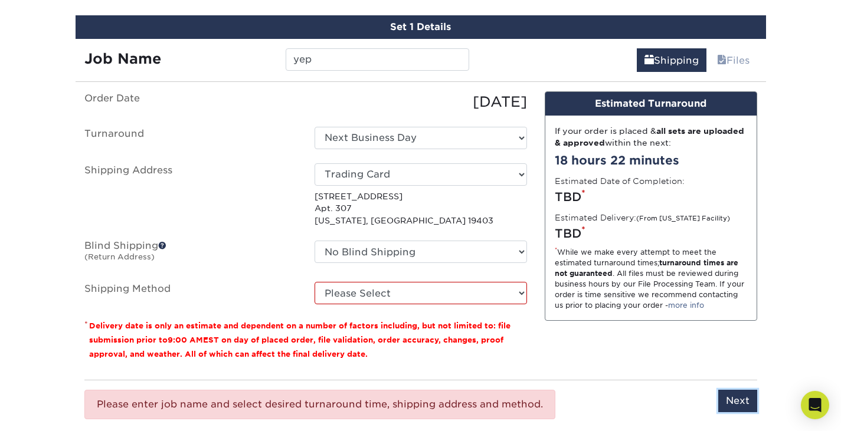
scroll to position [685, 0]
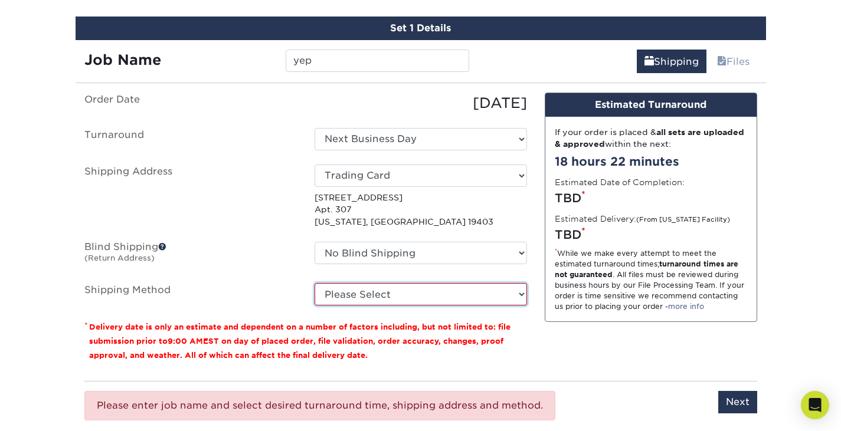
click at [426, 298] on select "Please Select" at bounding box center [421, 294] width 212 height 22
click at [315, 283] on select "Please Select" at bounding box center [421, 294] width 212 height 22
click at [417, 296] on select "Please Select" at bounding box center [421, 294] width 212 height 22
click at [315, 283] on select "Please Select" at bounding box center [421, 294] width 212 height 22
click at [341, 302] on select "Please Select" at bounding box center [421, 294] width 212 height 22
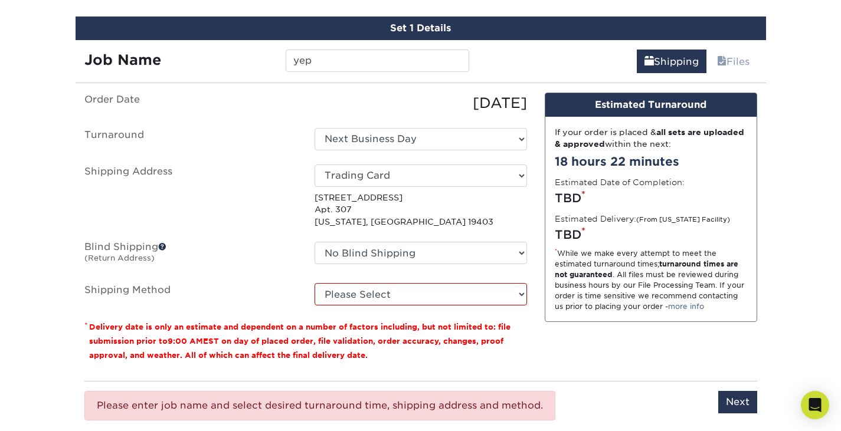
click at [361, 370] on div "Order Date 09/10/2025 Turnaround Select One 2-4 Business Days 2 Day Next Busine…" at bounding box center [306, 232] width 460 height 279
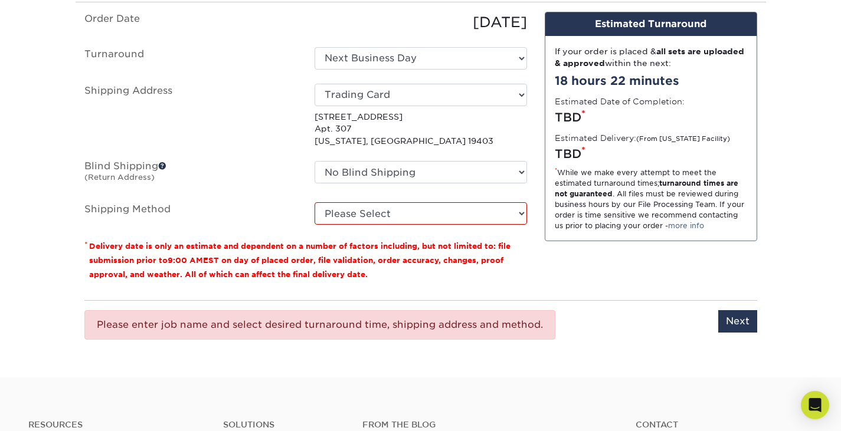
scroll to position [765, 0]
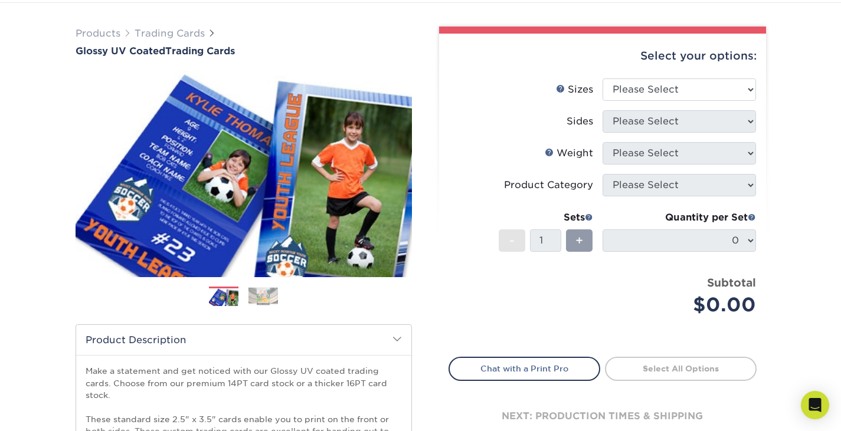
scroll to position [70, 0]
